Goal: Information Seeking & Learning: Learn about a topic

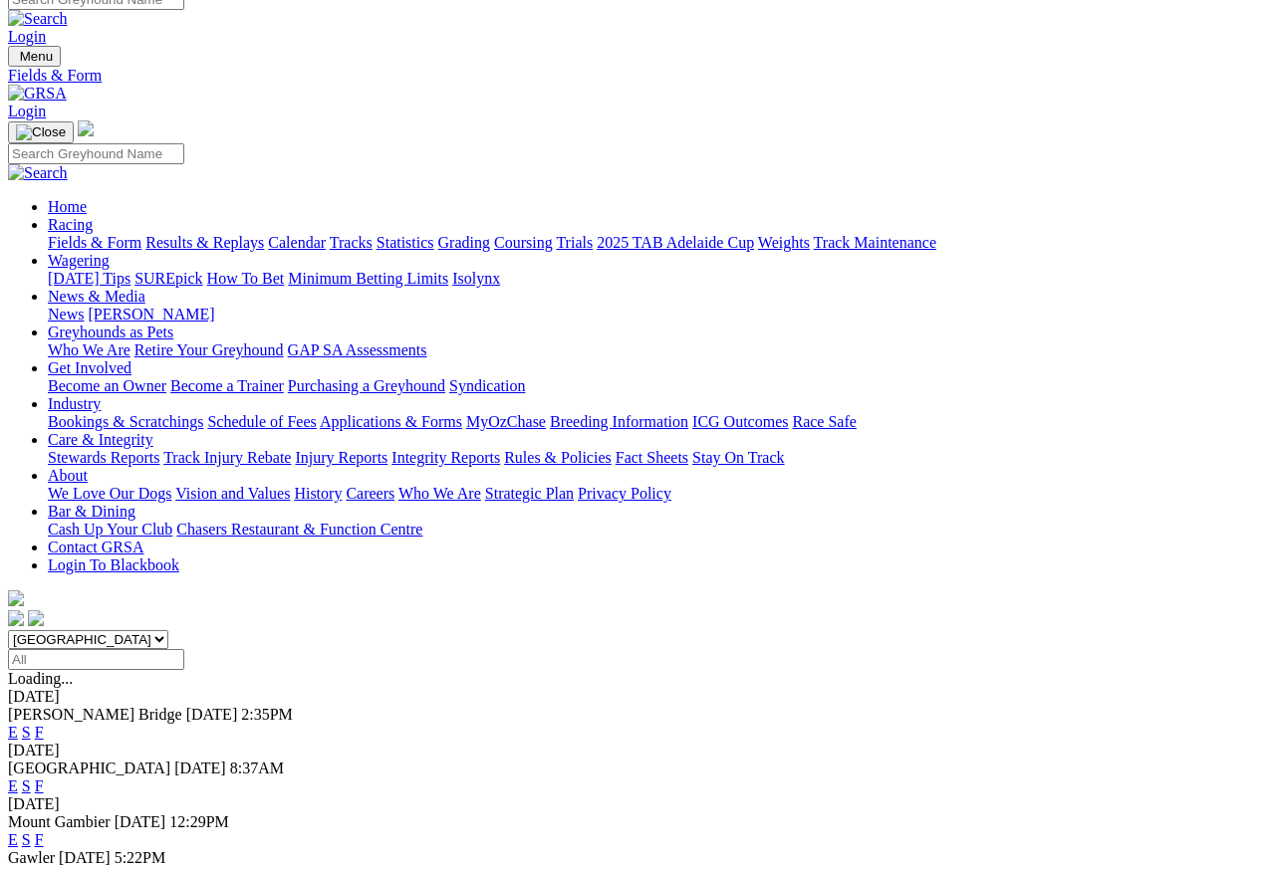
scroll to position [18, 0]
click at [238, 235] on link "Results & Replays" at bounding box center [204, 243] width 119 height 17
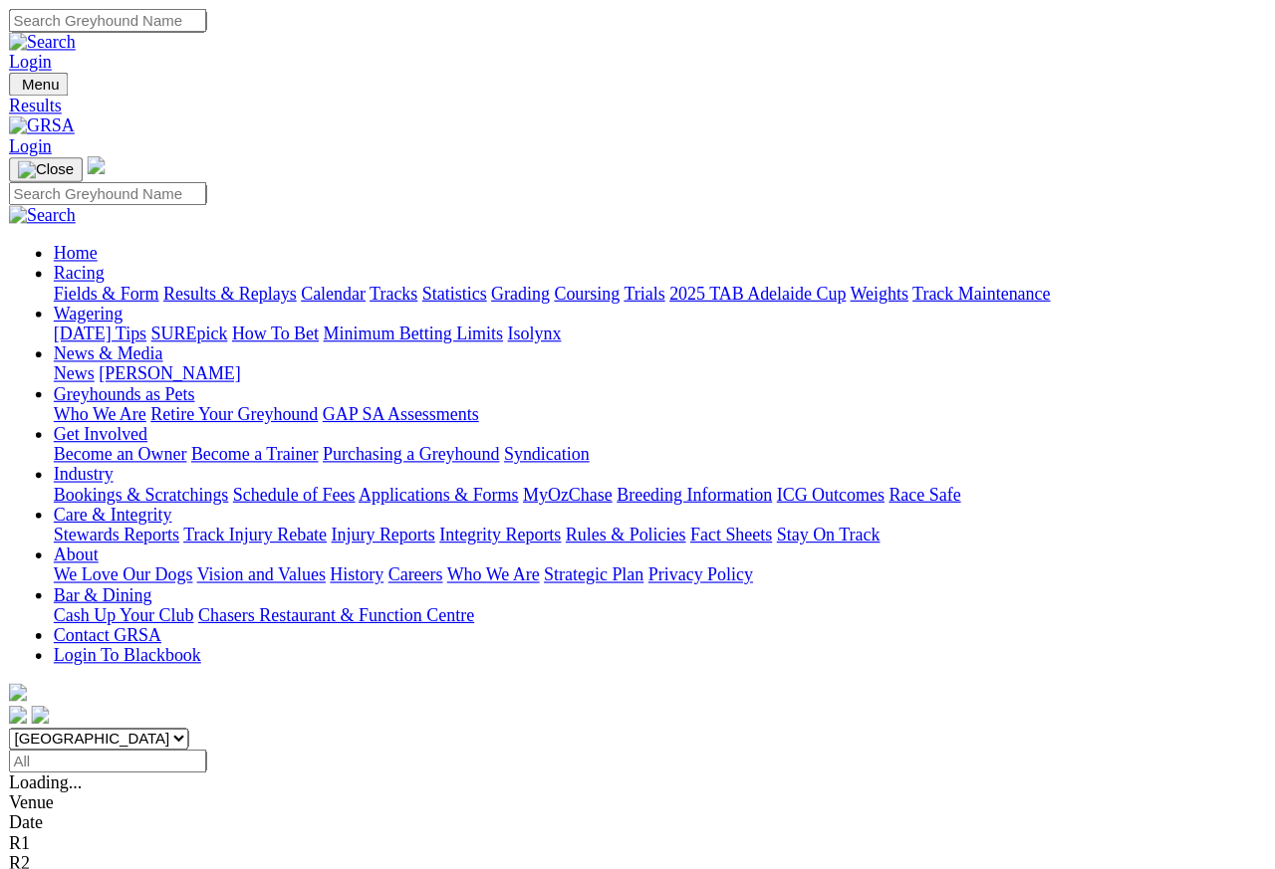
scroll to position [9, 0]
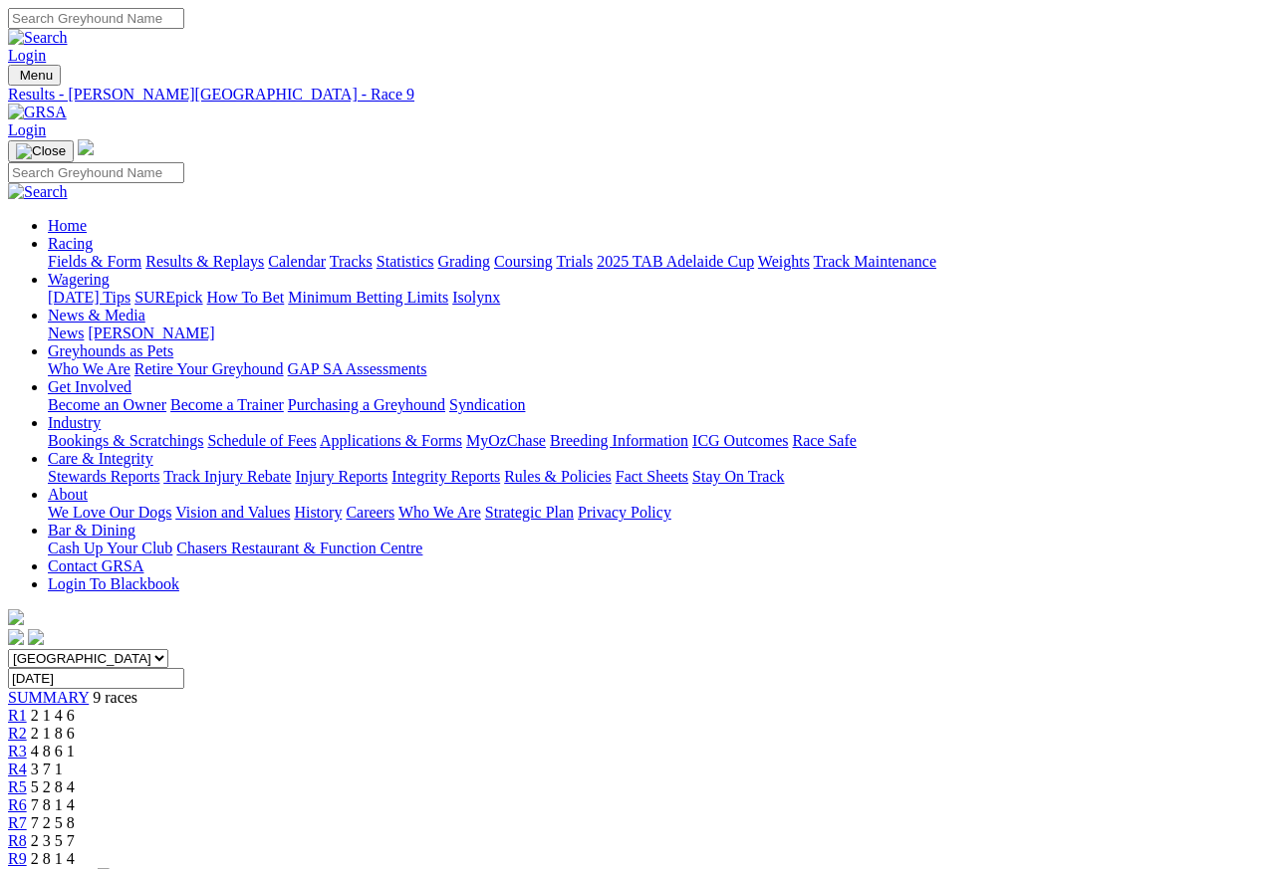
scroll to position [9, 0]
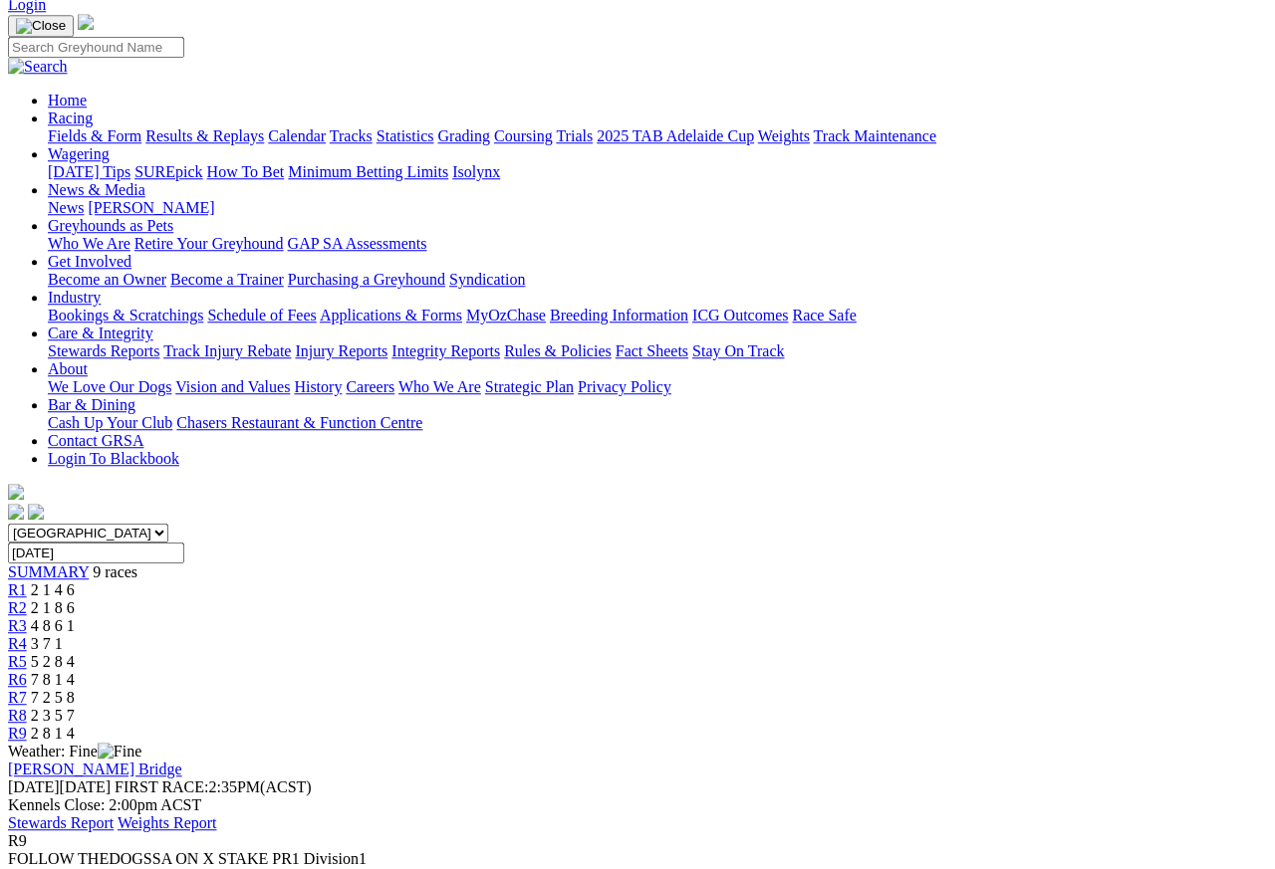
scroll to position [101, 0]
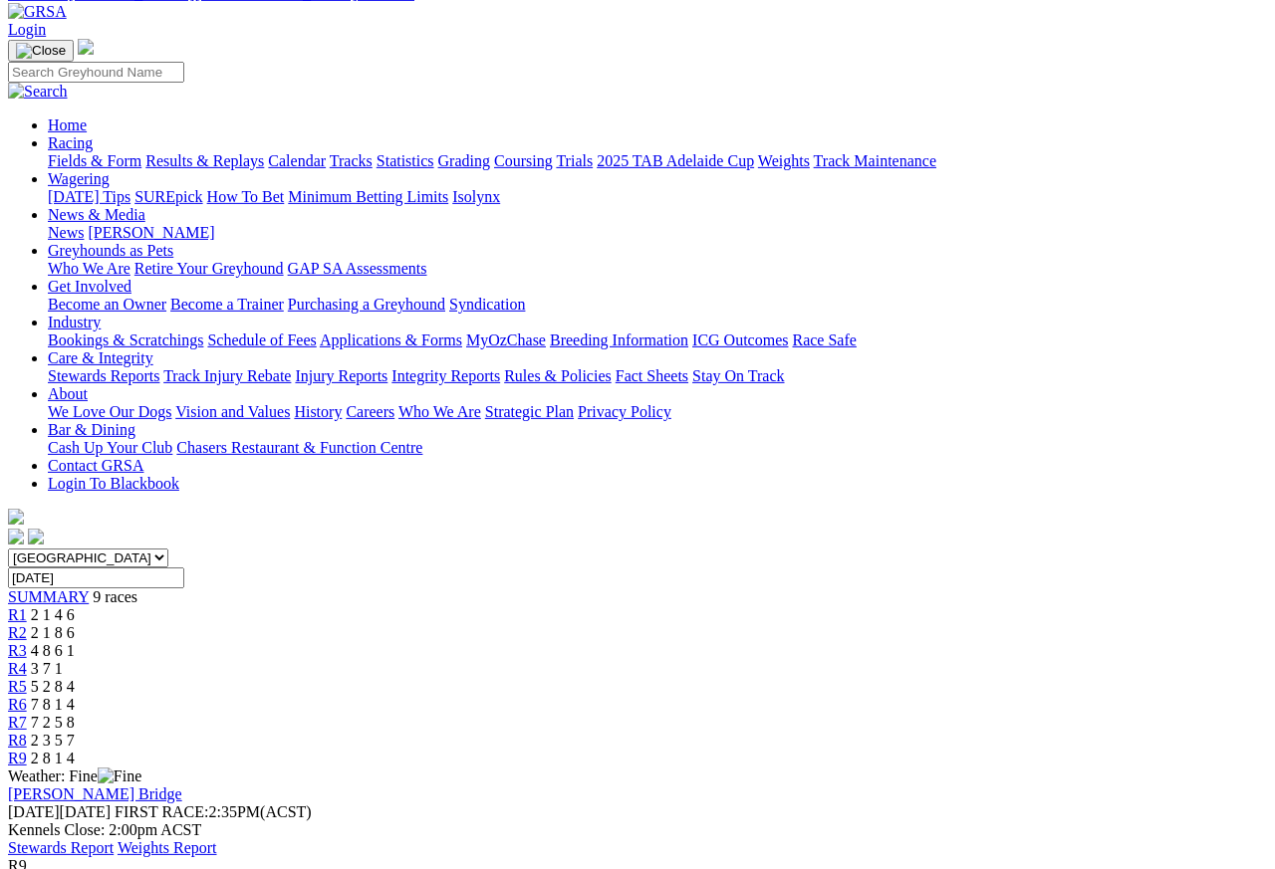
click at [27, 732] on link "R8" at bounding box center [17, 740] width 19 height 17
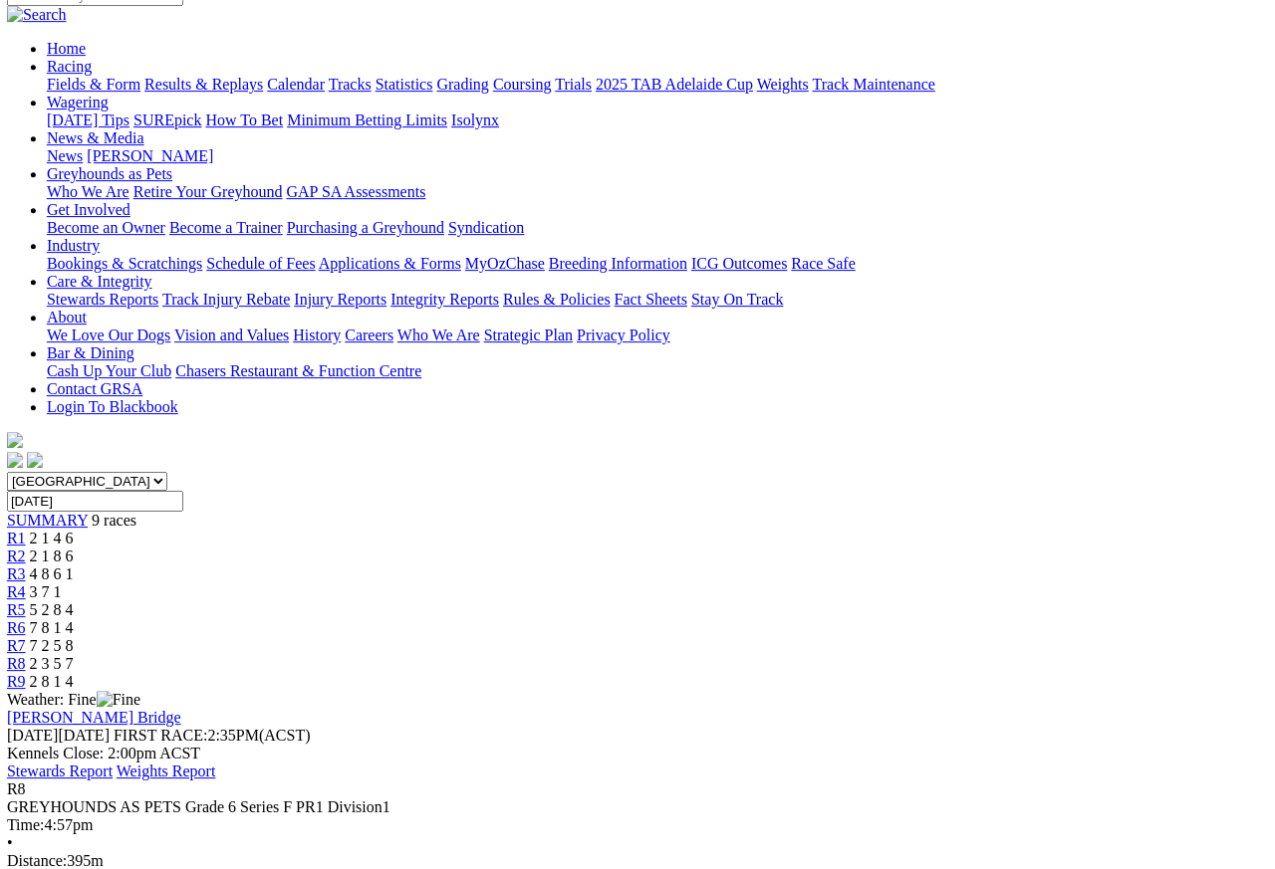
scroll to position [177, 2]
click at [25, 637] on span "R7" at bounding box center [15, 645] width 19 height 17
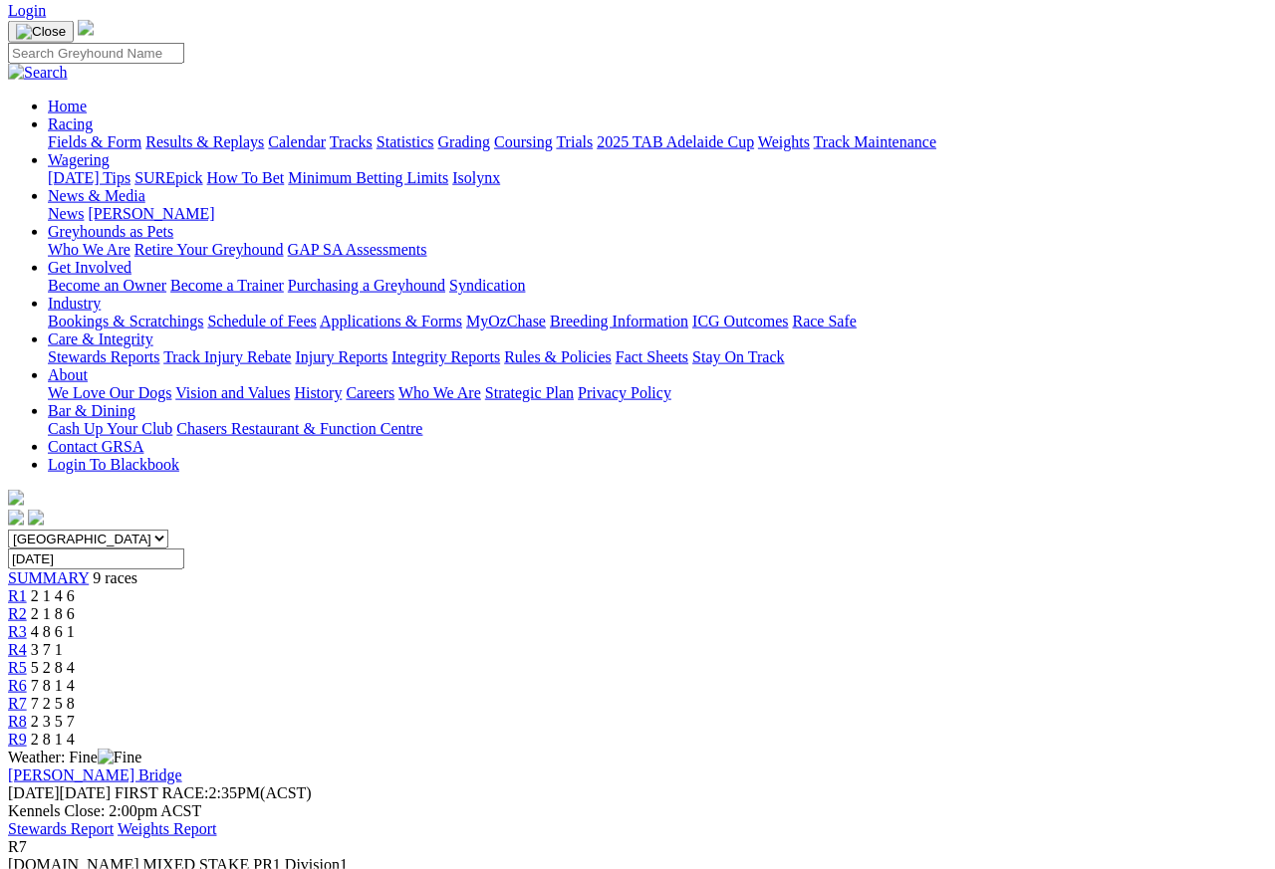
scroll to position [91, 0]
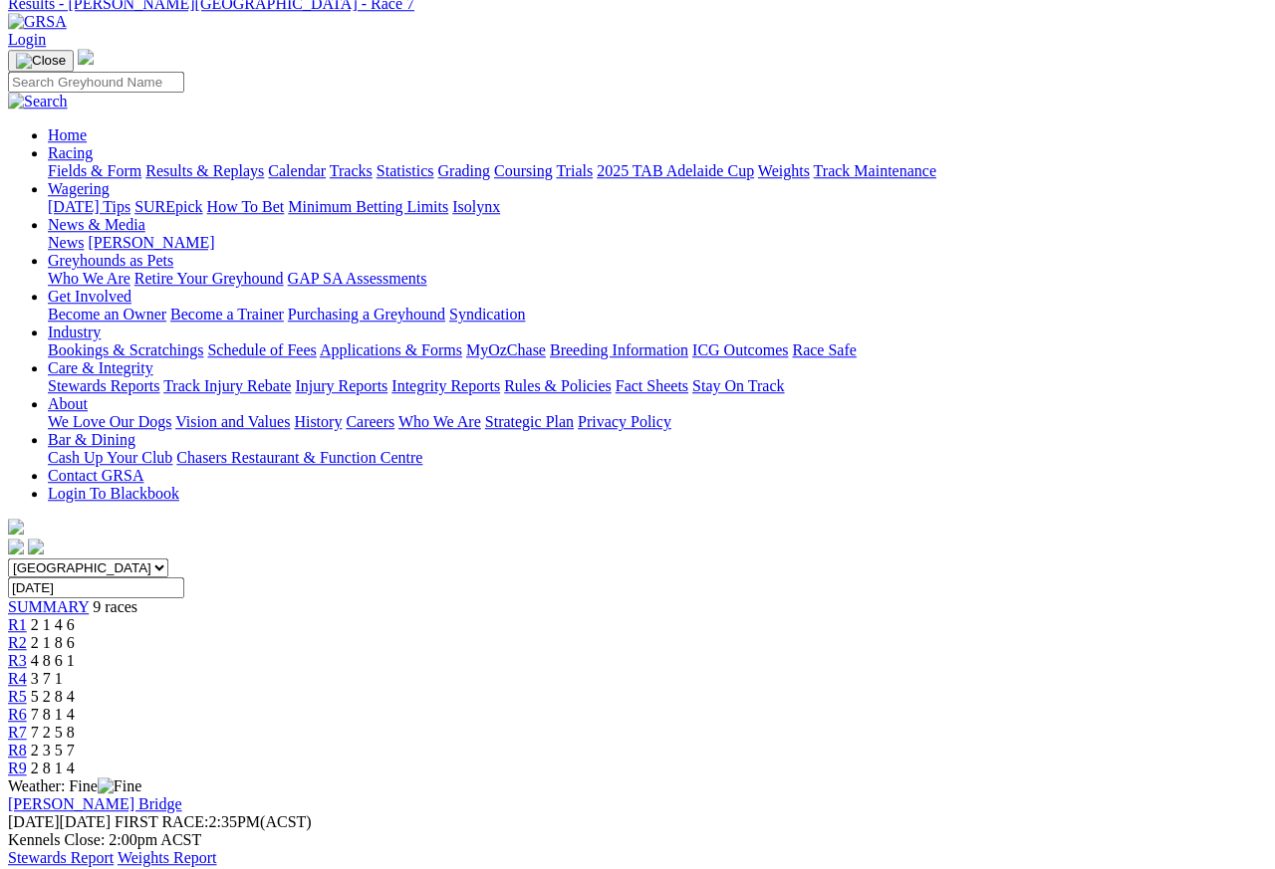
click at [27, 706] on span "R6" at bounding box center [17, 714] width 19 height 17
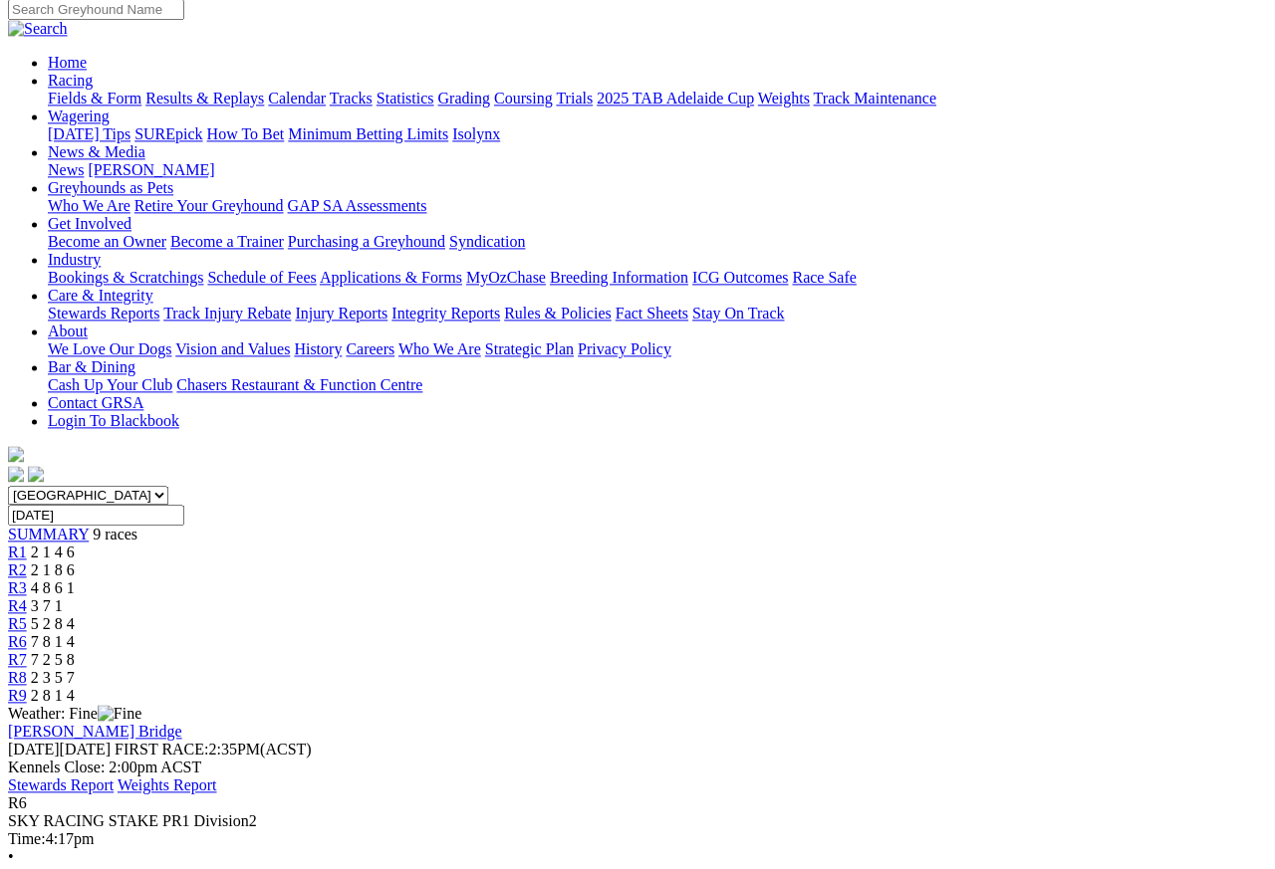
scroll to position [162, 0]
click at [27, 616] on link "R5" at bounding box center [17, 624] width 19 height 17
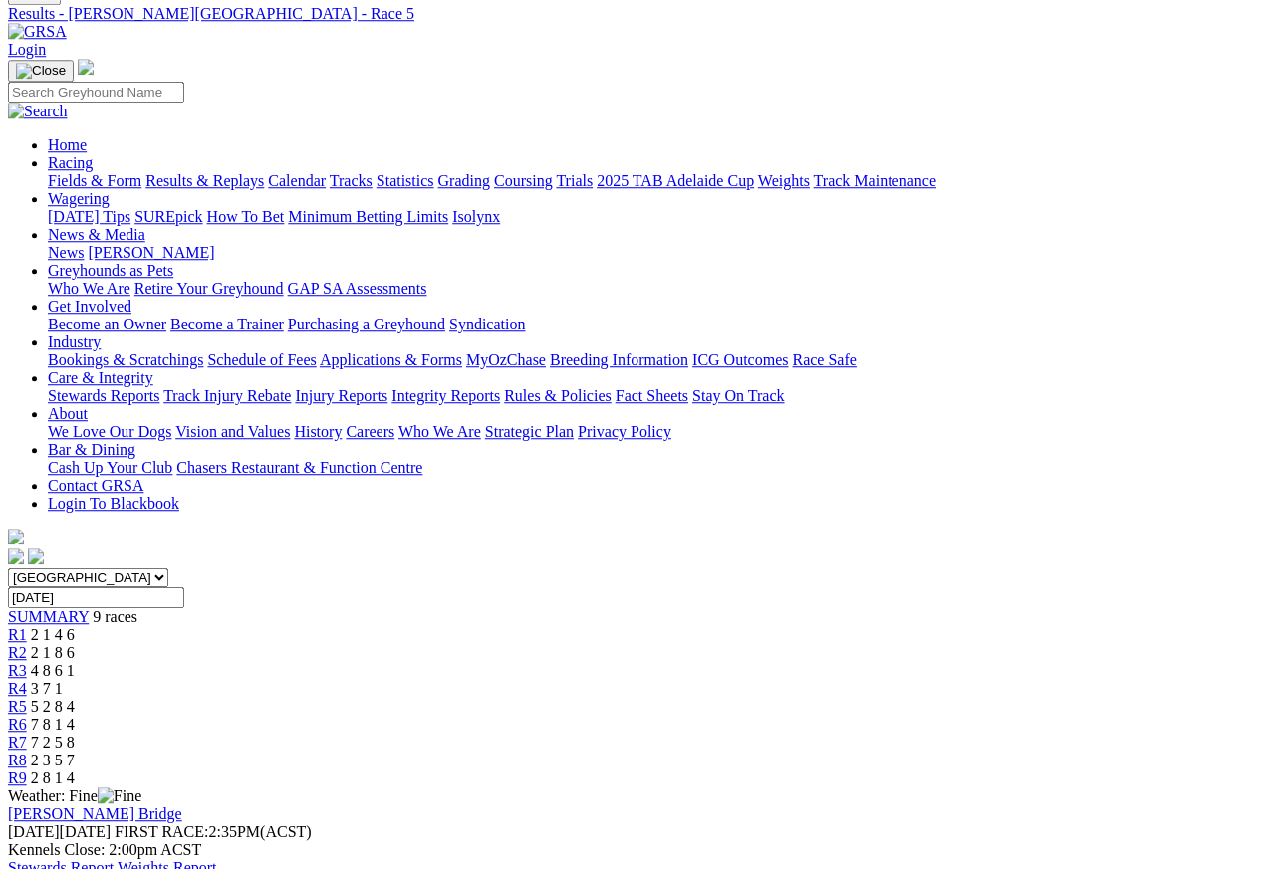
scroll to position [80, 0]
click at [27, 681] on span "R4" at bounding box center [17, 689] width 19 height 17
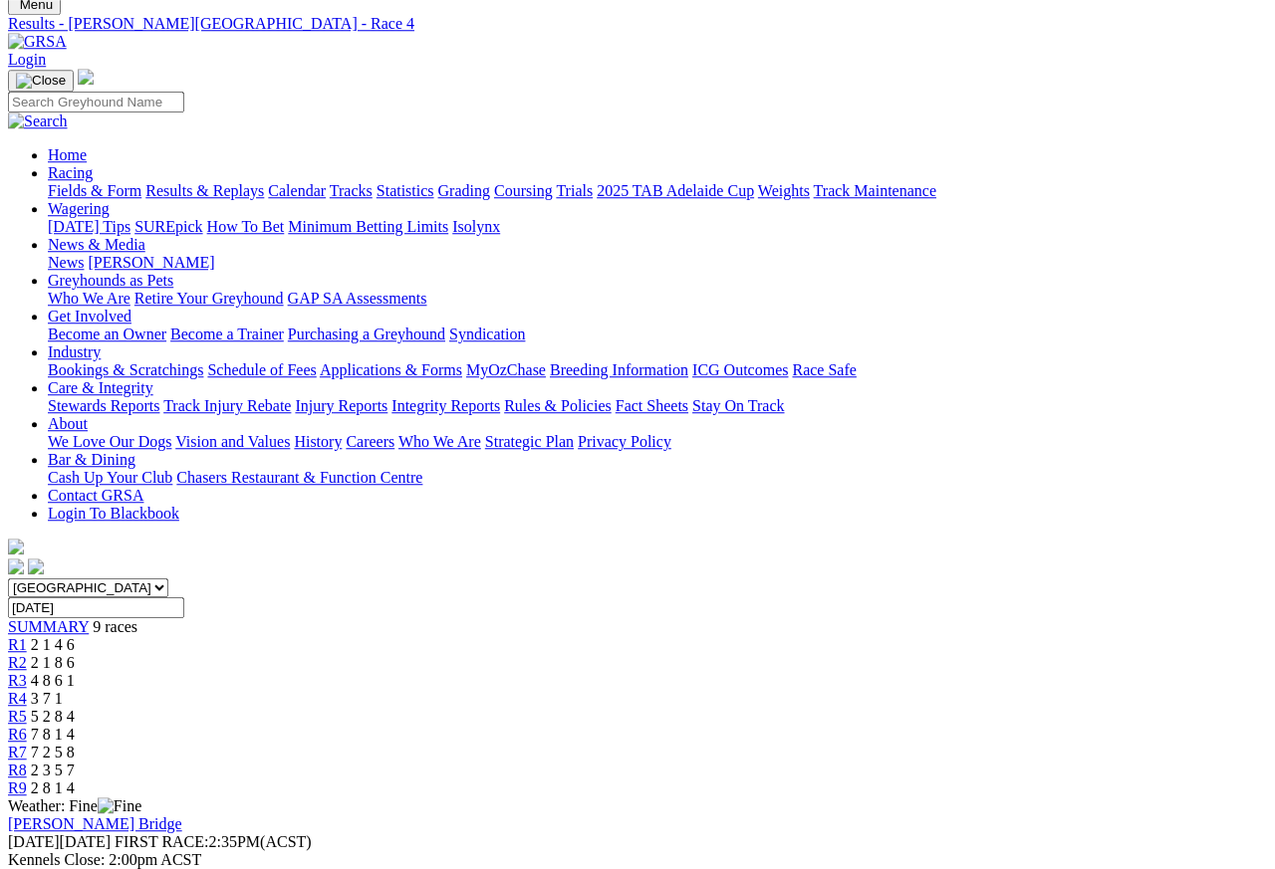
scroll to position [70, 0]
click at [27, 673] on span "R3" at bounding box center [17, 681] width 19 height 17
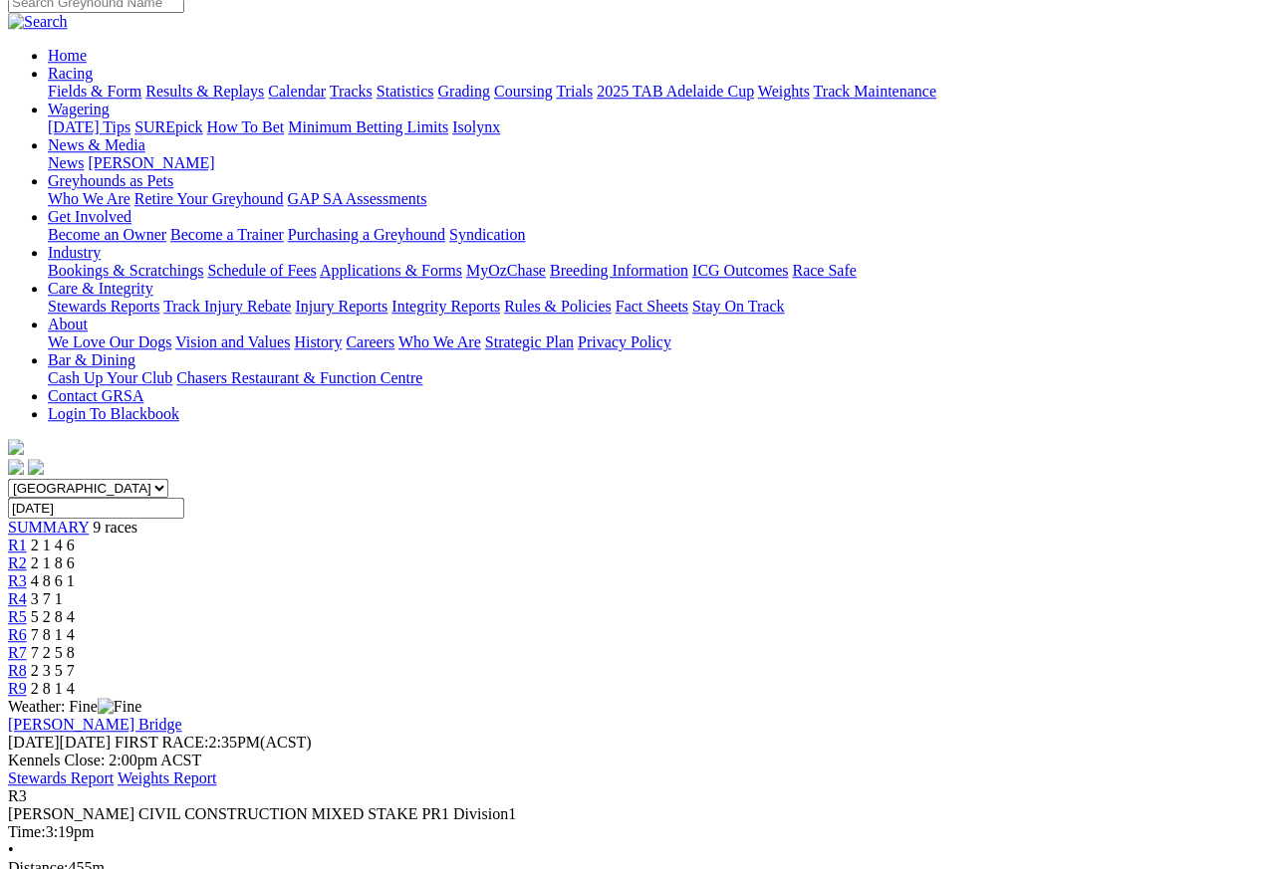
scroll to position [161, 0]
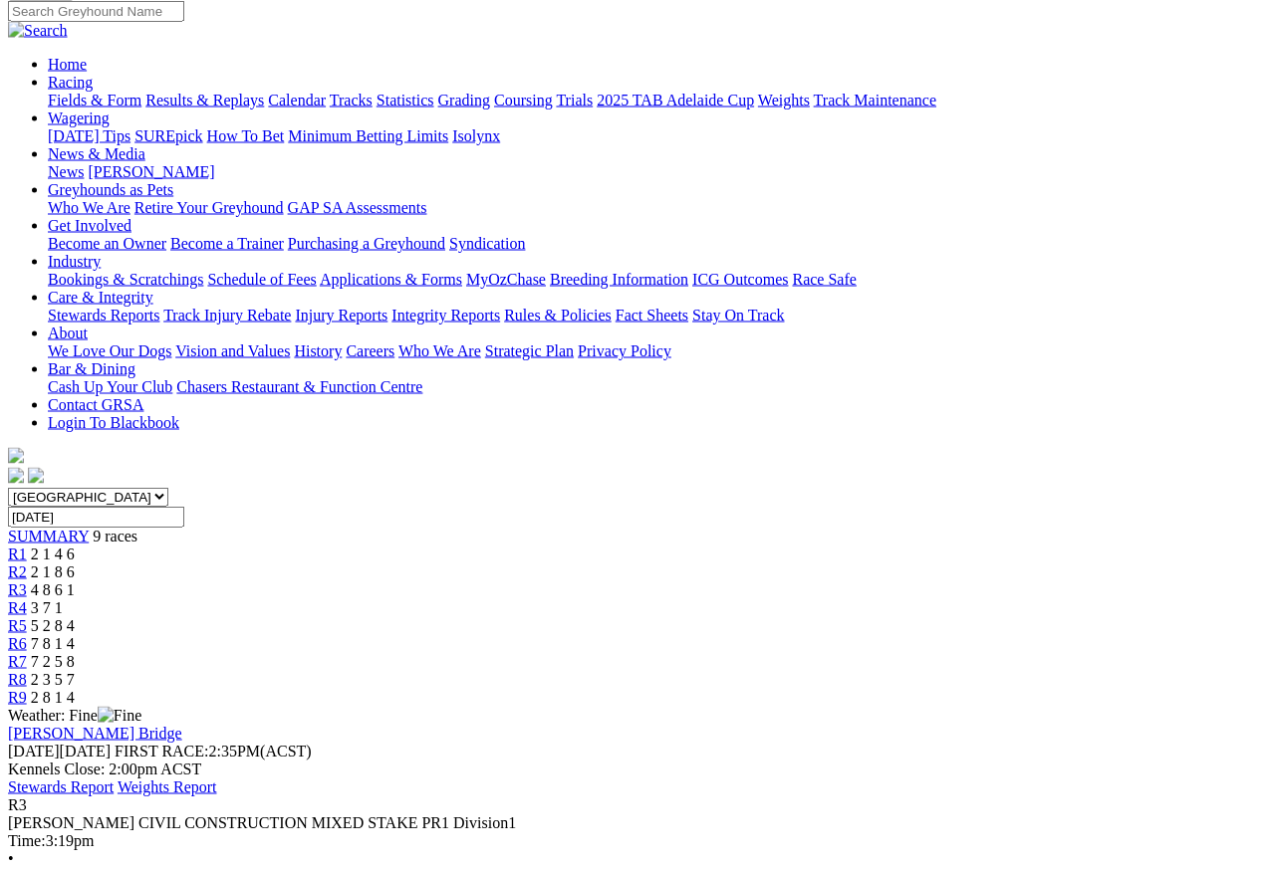
click at [27, 564] on link "R2" at bounding box center [17, 572] width 19 height 17
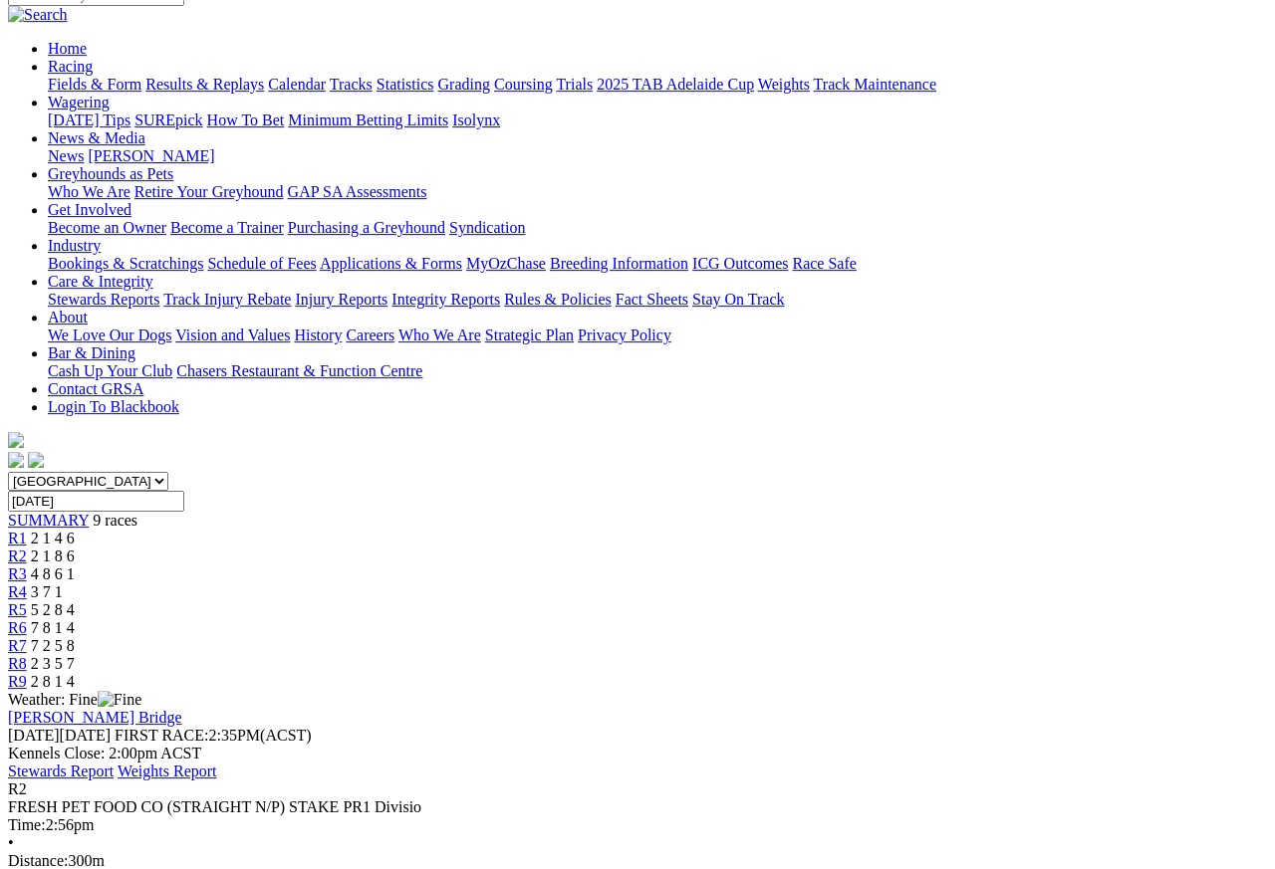
scroll to position [178, 0]
click at [27, 529] on link "R1" at bounding box center [17, 537] width 19 height 17
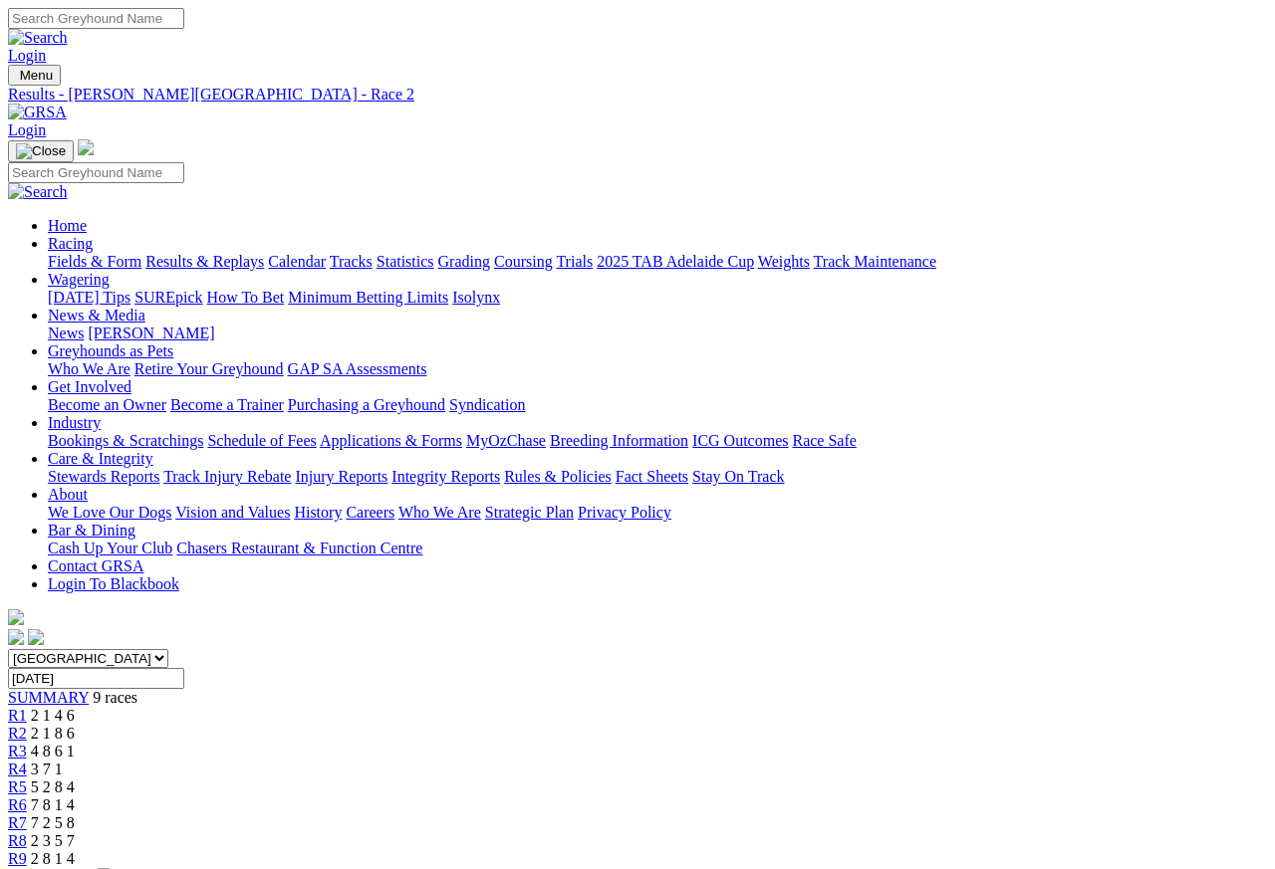
scroll to position [9, 0]
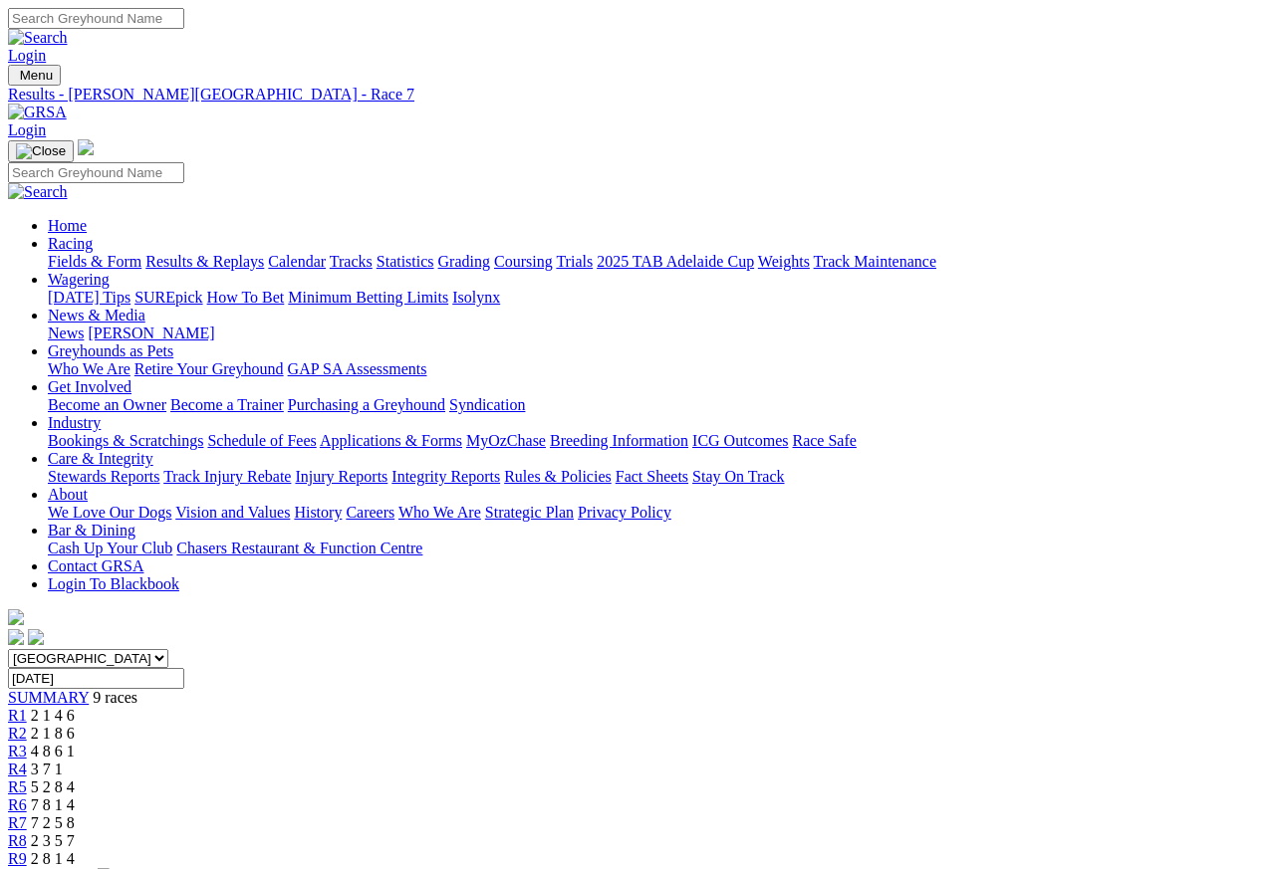
scroll to position [9, 0]
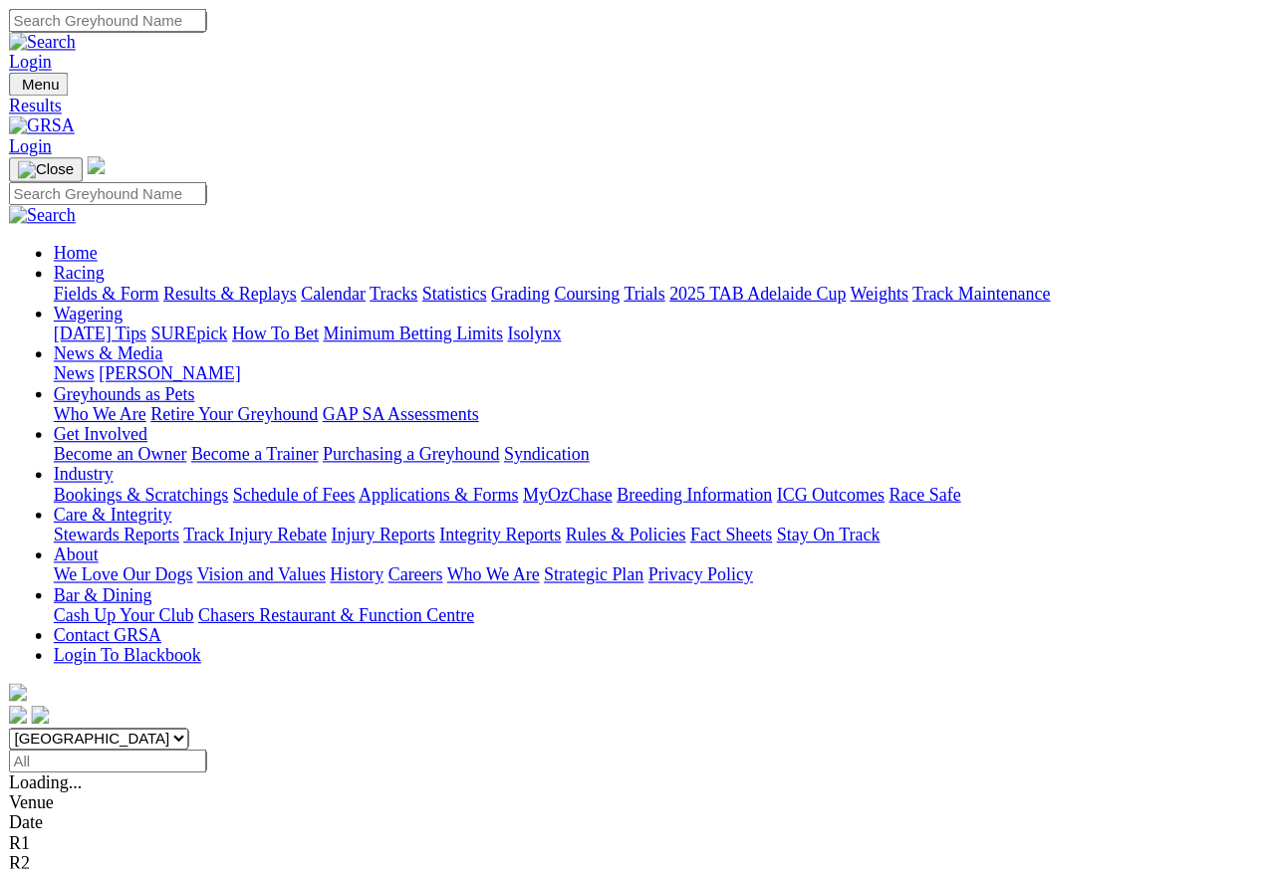
scroll to position [9, 0]
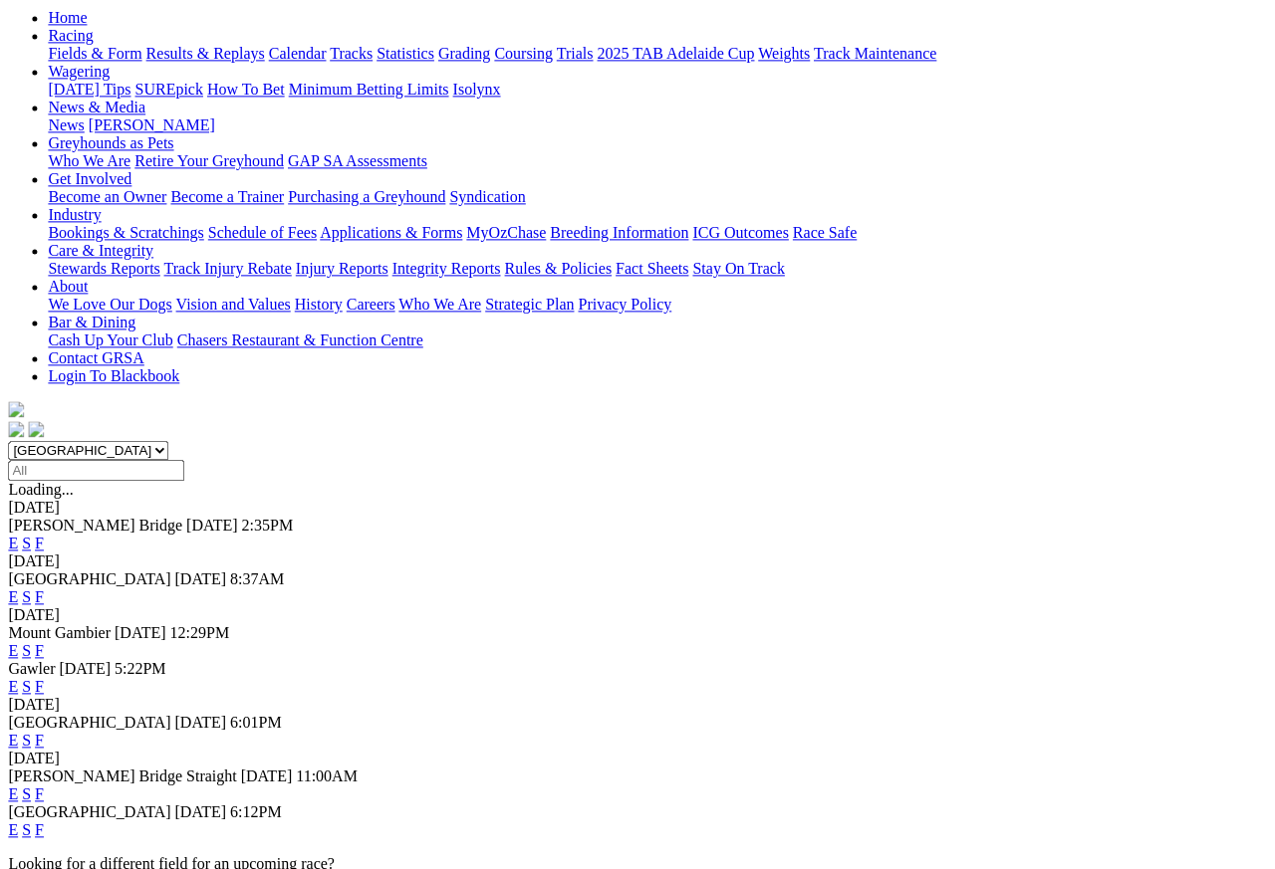
scroll to position [208, 4]
click at [44, 589] on link "F" at bounding box center [39, 597] width 9 height 17
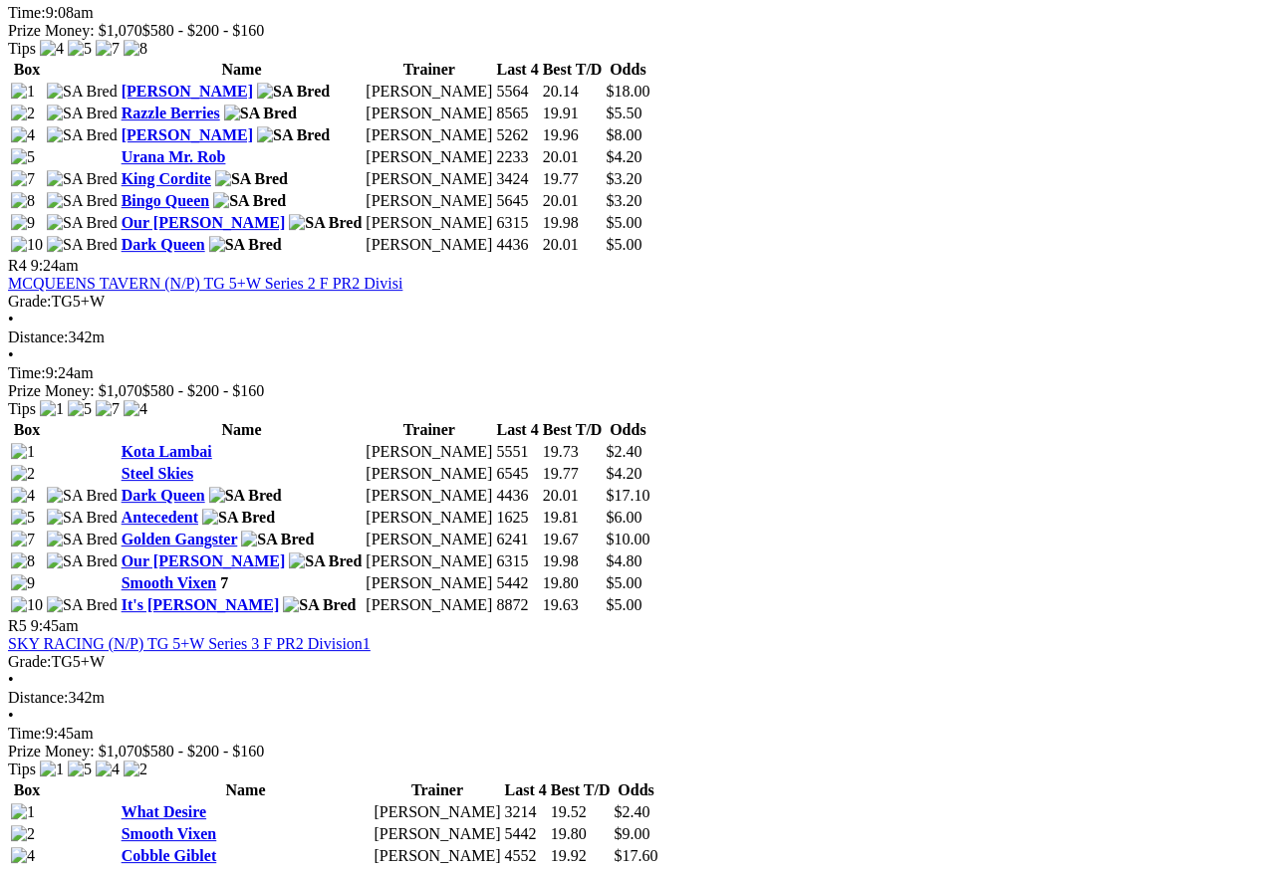
scroll to position [1841, 0]
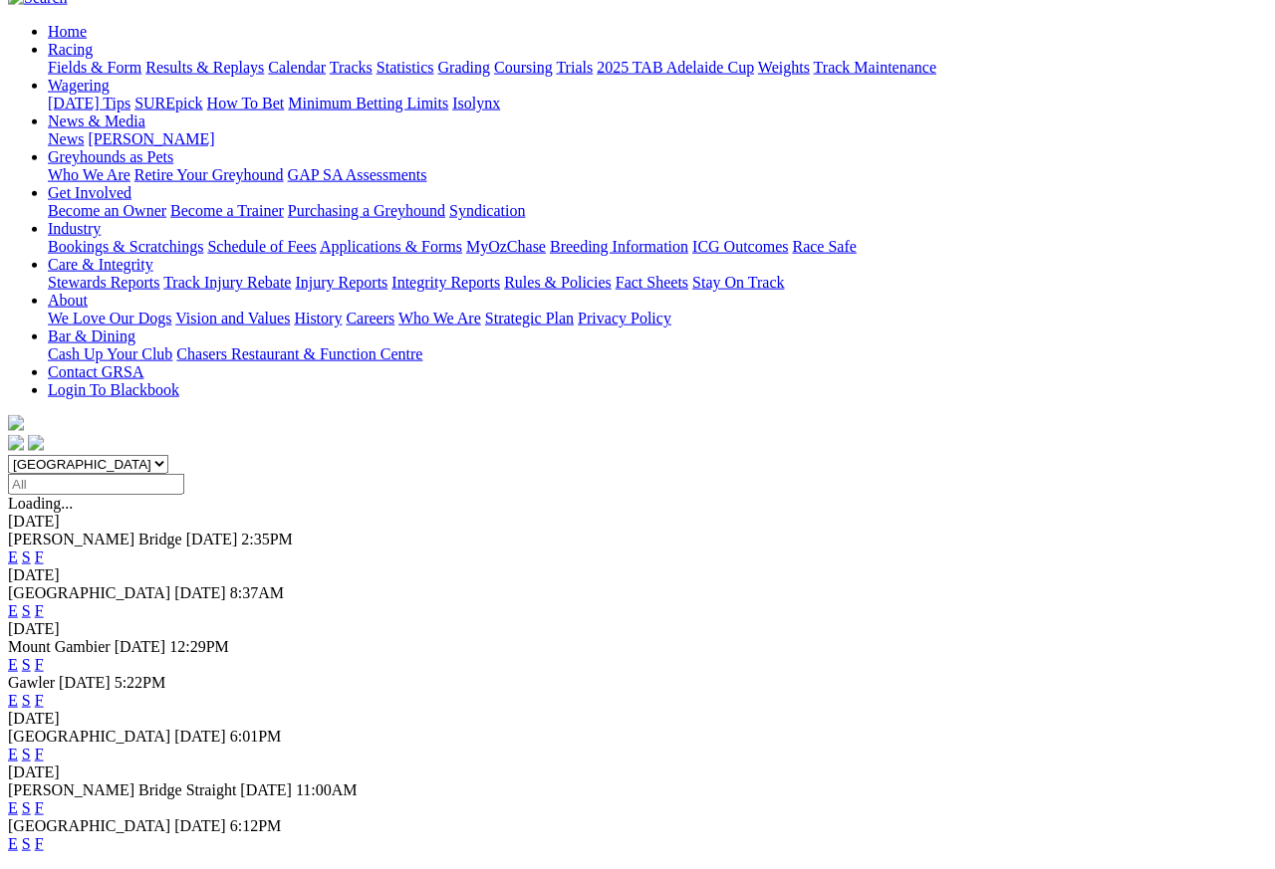
scroll to position [194, 0]
click at [44, 836] on link "F" at bounding box center [39, 844] width 9 height 17
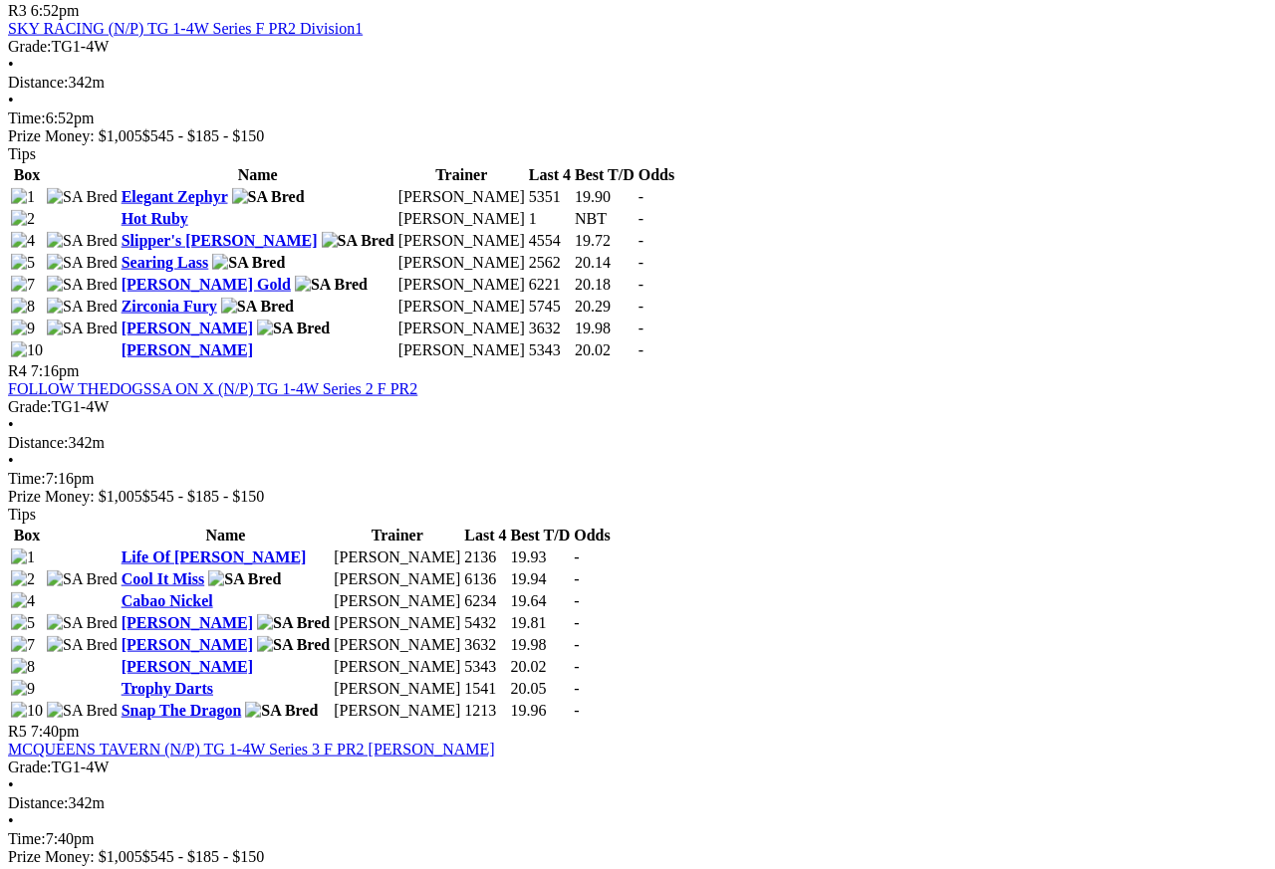
scroll to position [1713, 0]
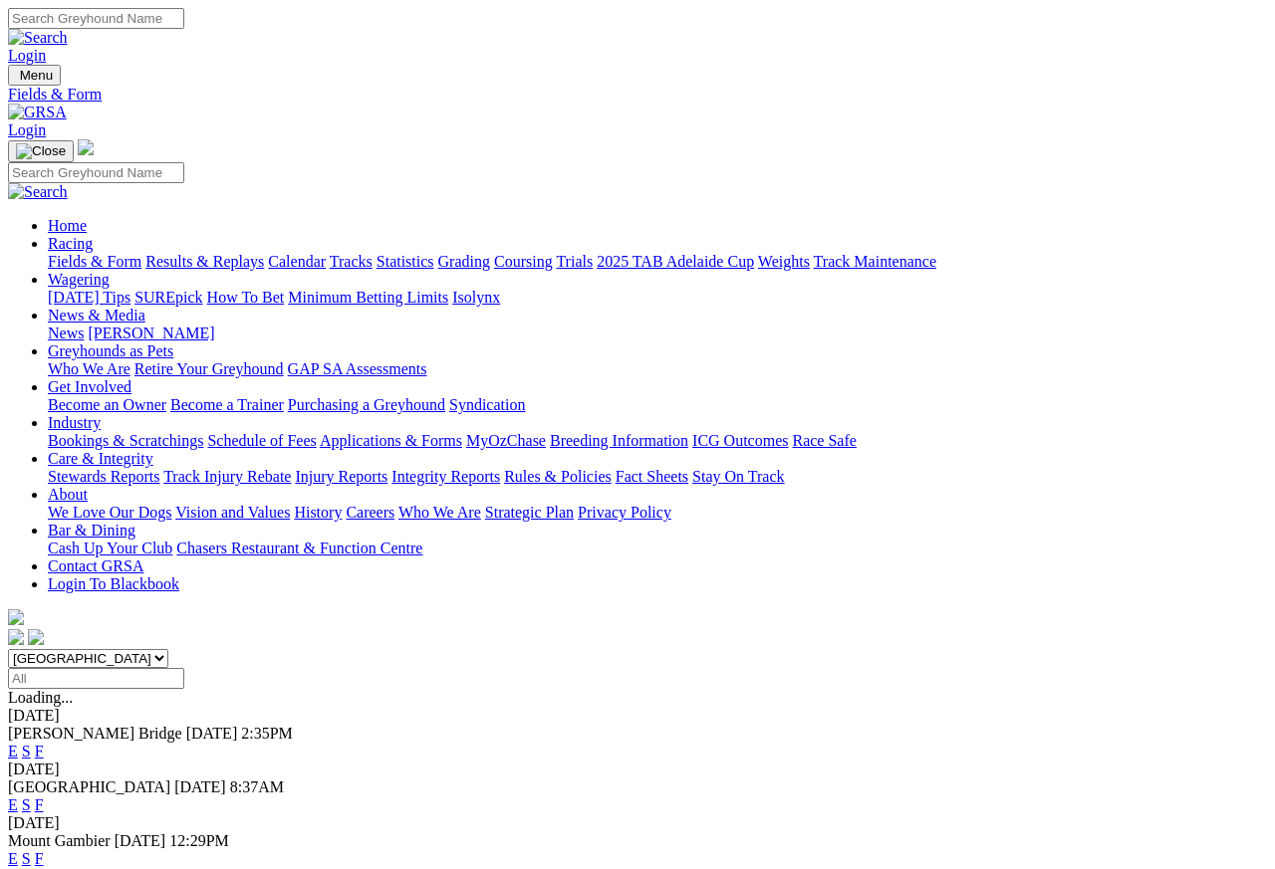
scroll to position [9, 0]
